Goal: Information Seeking & Learning: Learn about a topic

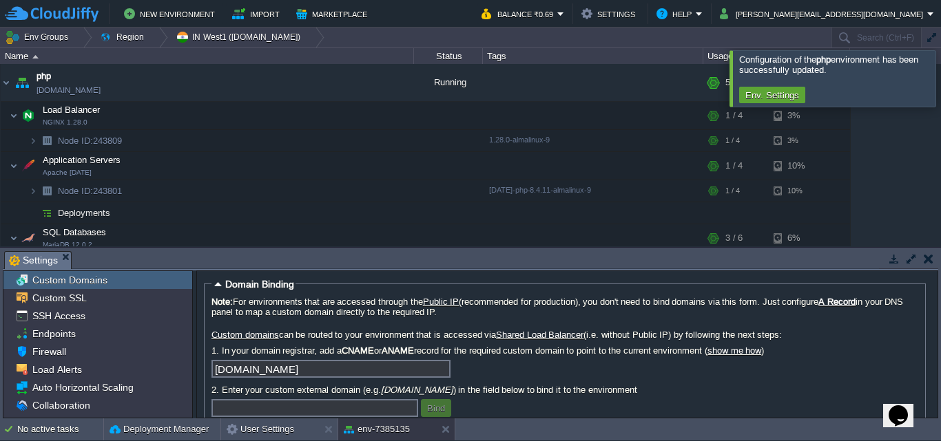
scroll to position [114, 0]
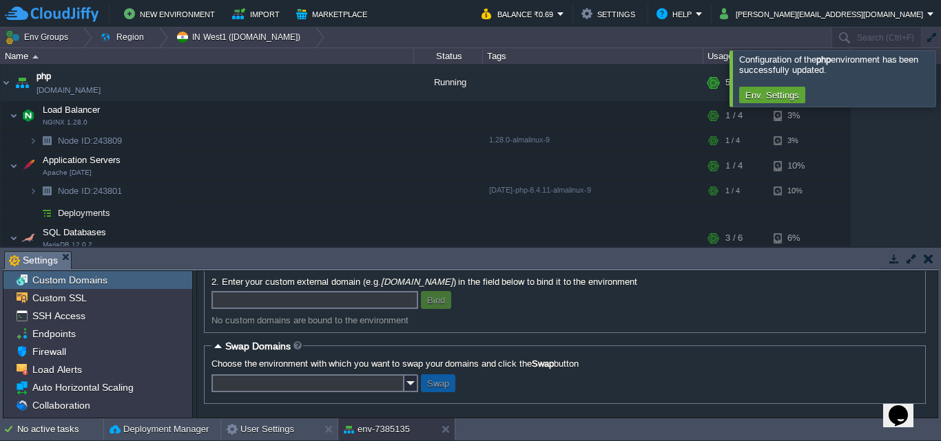
click at [351, 297] on input "text" at bounding box center [314, 300] width 207 height 18
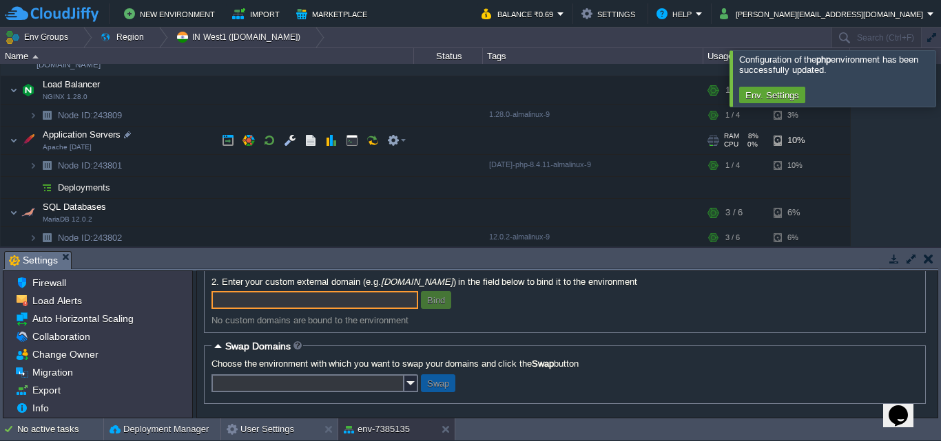
scroll to position [28, 0]
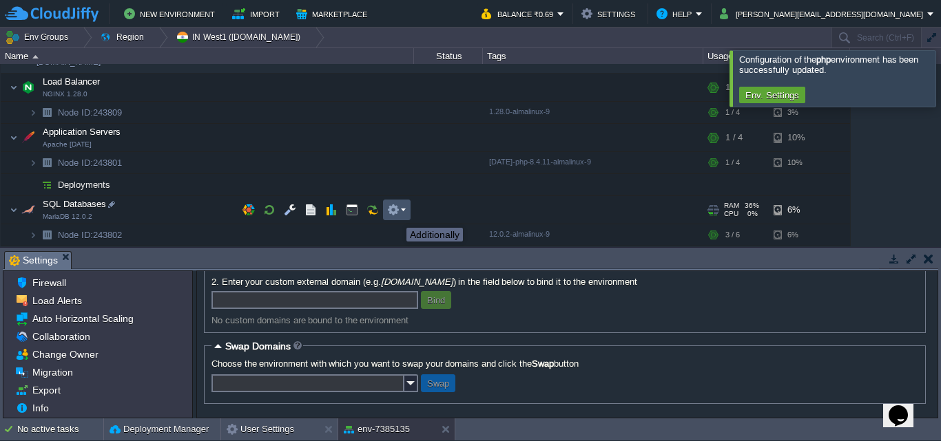
click at [396, 216] on button "button" at bounding box center [393, 210] width 12 height 12
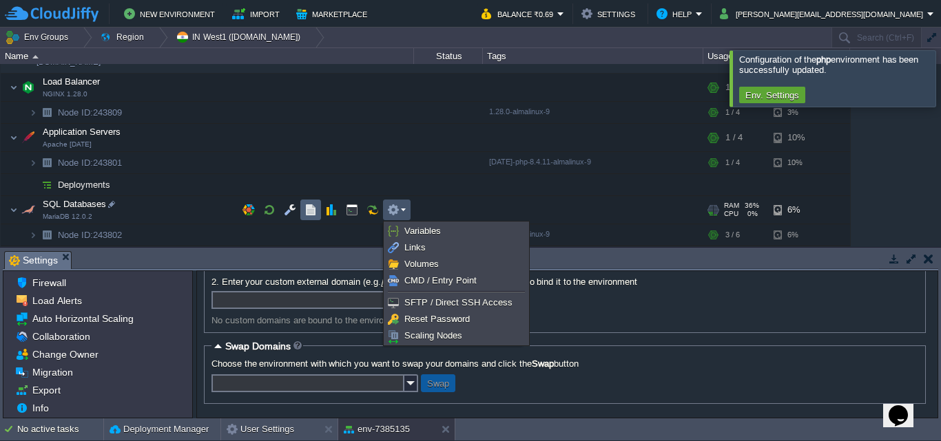
click at [317, 213] on td at bounding box center [310, 210] width 21 height 21
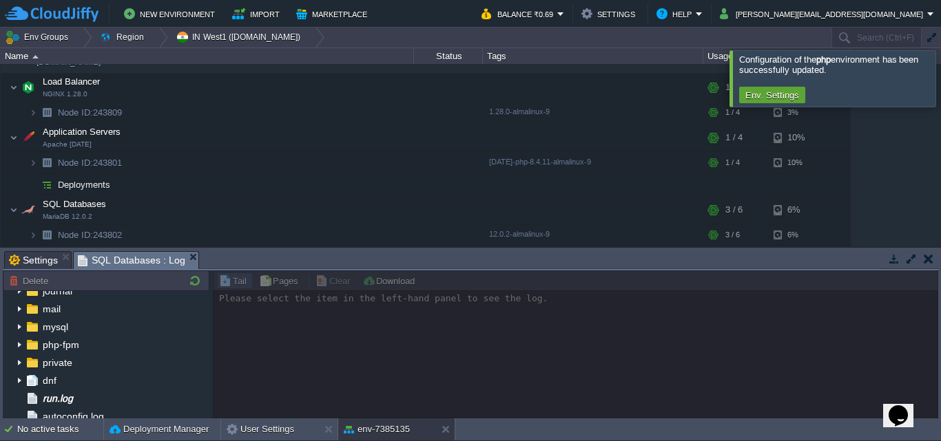
scroll to position [0, 0]
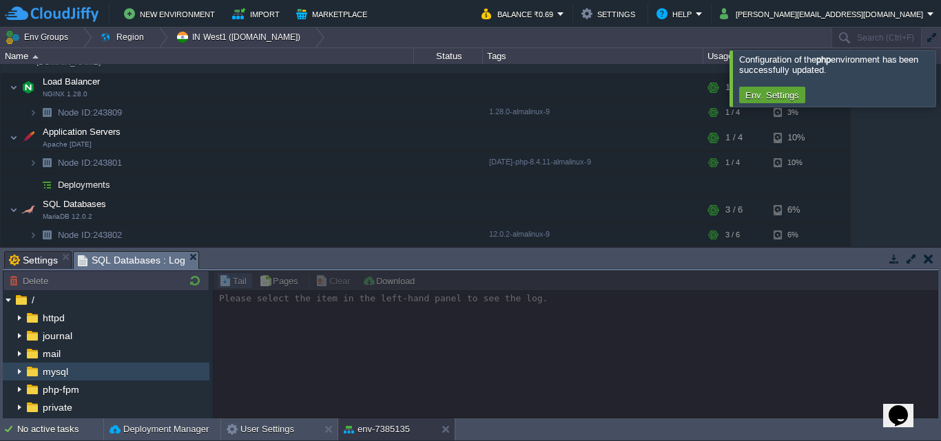
click at [86, 374] on div "mysql" at bounding box center [106, 372] width 207 height 18
click at [22, 371] on img at bounding box center [19, 372] width 11 height 18
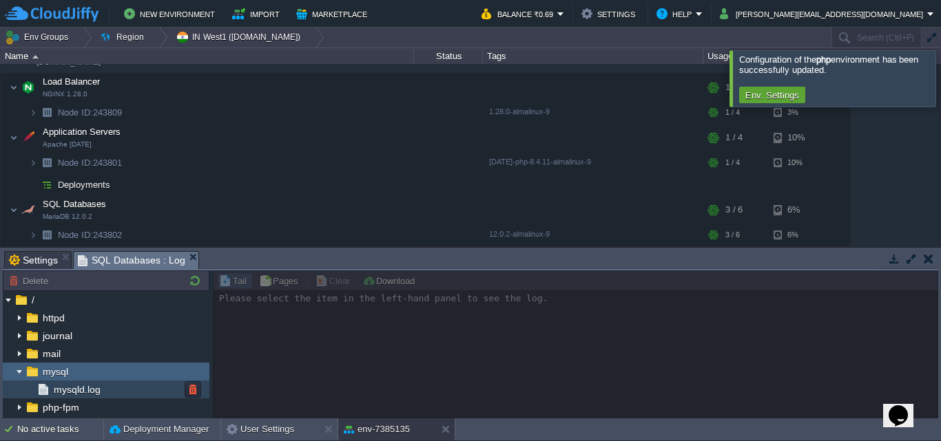
click at [86, 388] on span "mysqld.log" at bounding box center [77, 390] width 52 height 12
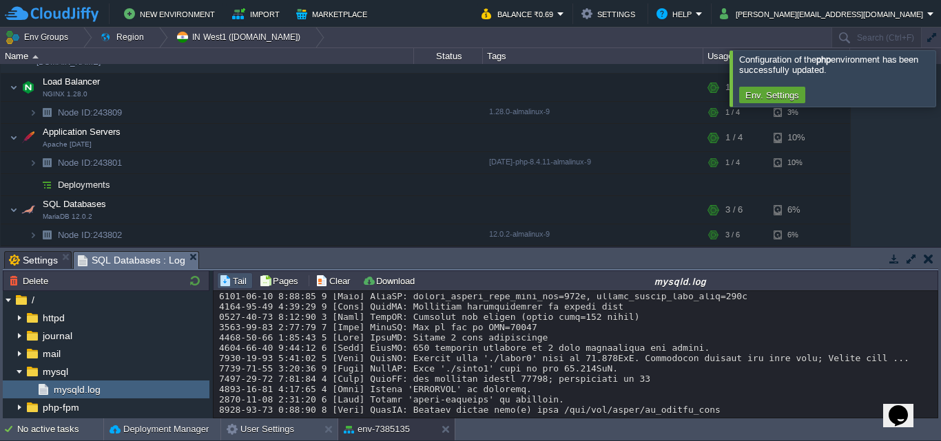
scroll to position [928, 0]
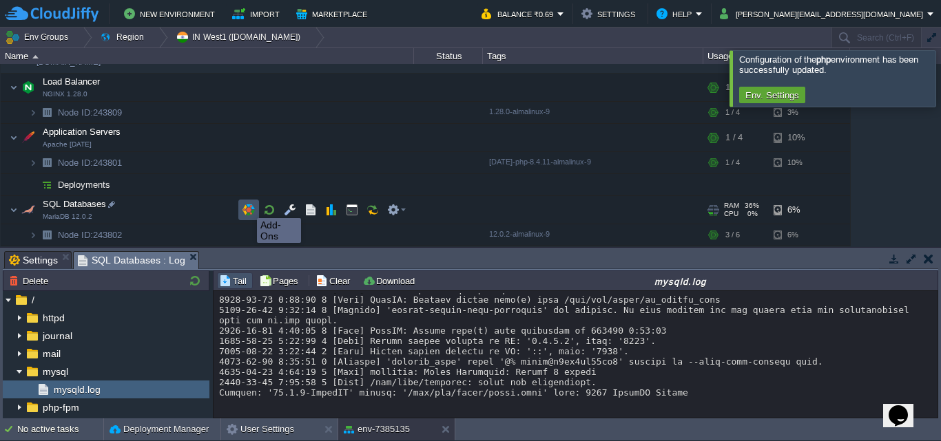
click at [248, 206] on button "button" at bounding box center [248, 210] width 12 height 12
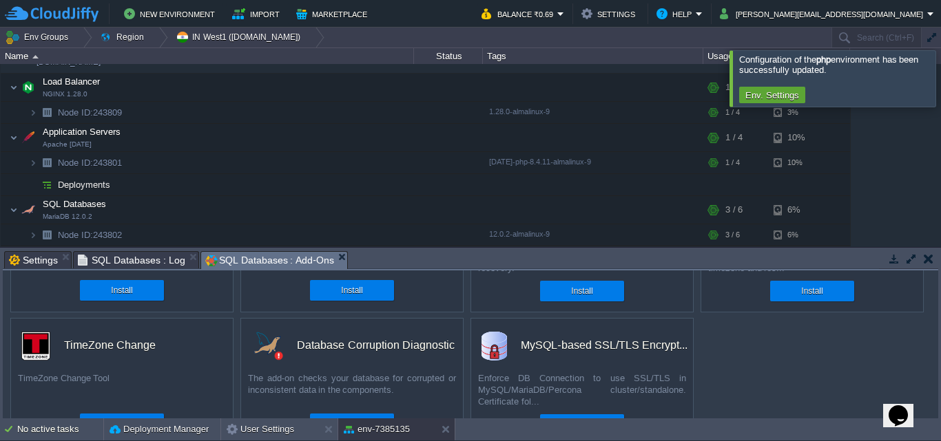
scroll to position [0, 0]
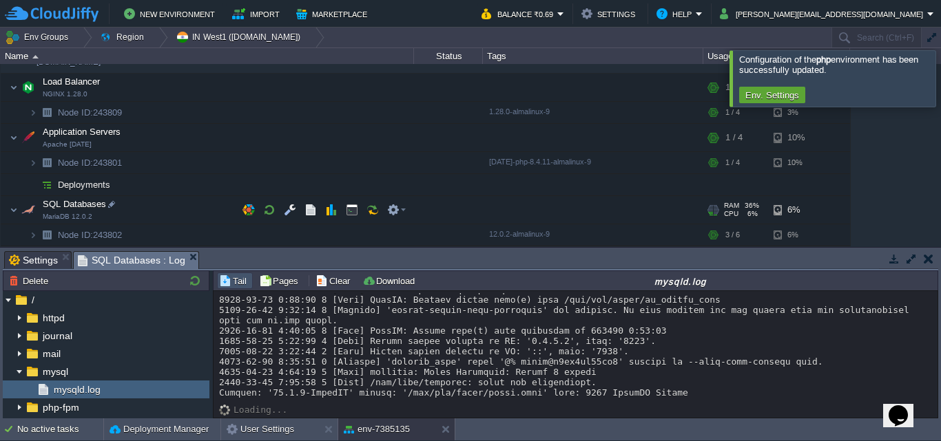
click at [32, 211] on img at bounding box center [28, 210] width 19 height 28
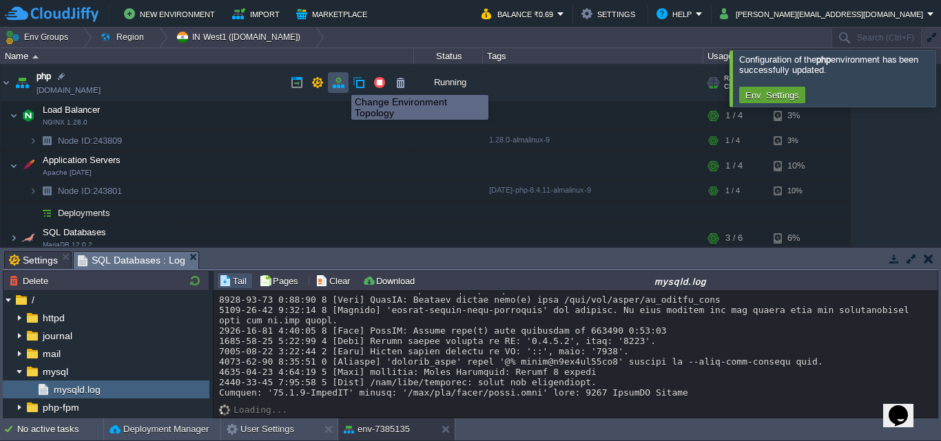
click at [341, 83] on button "button" at bounding box center [338, 82] width 12 height 12
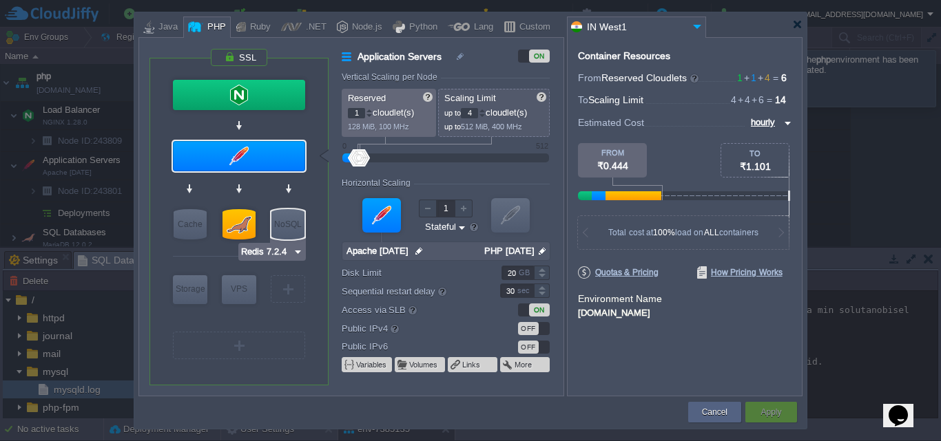
type input "MariaDB 12.0.2"
click at [246, 250] on input "MariaDB 12.0.2" at bounding box center [259, 252] width 72 height 14
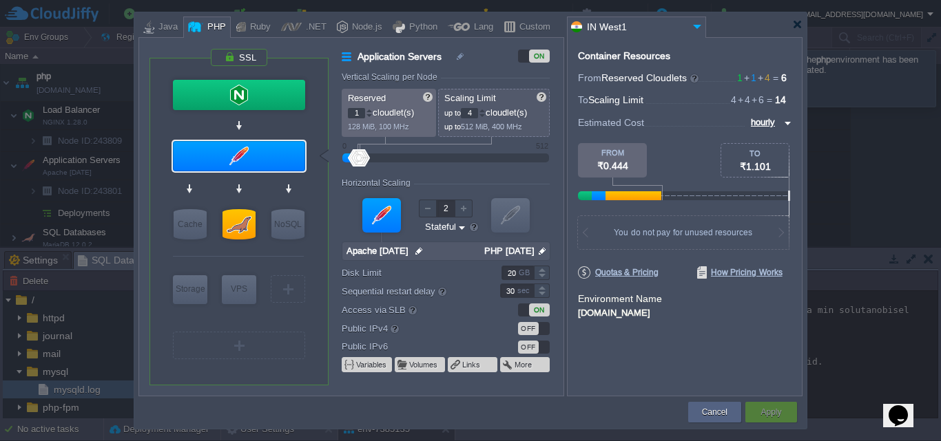
click at [526, 216] on div at bounding box center [510, 215] width 39 height 34
type input "1"
click at [514, 225] on div at bounding box center [510, 215] width 39 height 34
type input "MariaDB 12.0.2"
click at [242, 251] on input "MariaDB 12.0.2" at bounding box center [259, 252] width 72 height 14
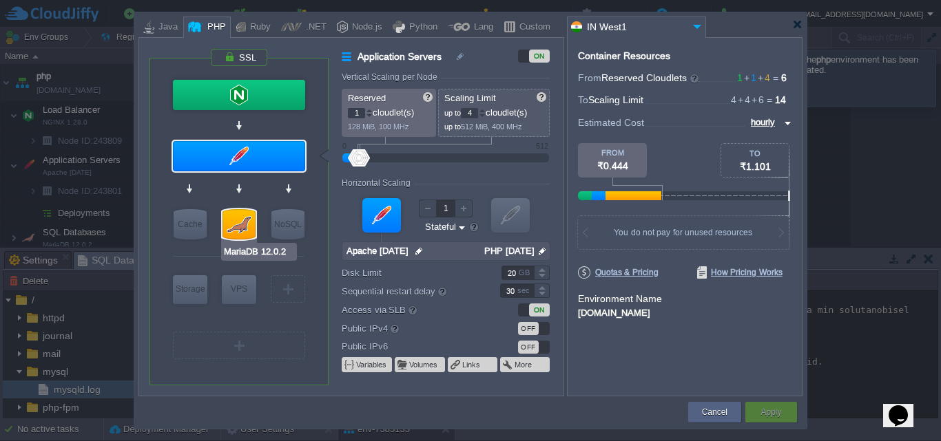
click at [242, 251] on input "MariaDB 12.0.2" at bounding box center [259, 252] width 72 height 14
click at [798, 24] on div at bounding box center [797, 24] width 10 height 10
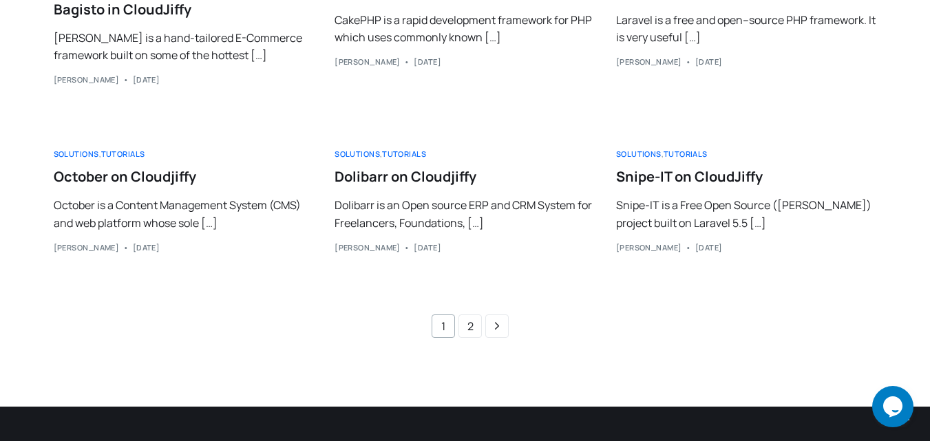
scroll to position [643, 0]
